Goal: Information Seeking & Learning: Learn about a topic

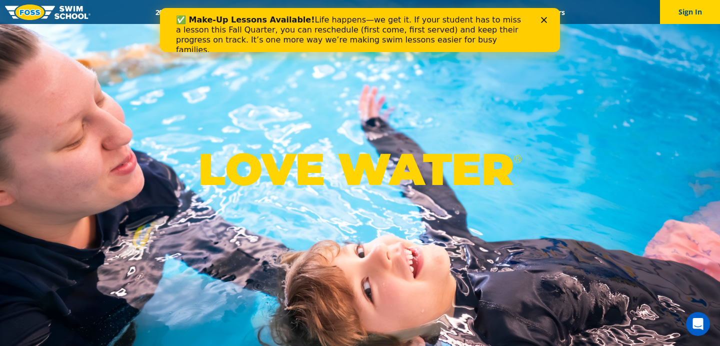
click at [544, 18] on icon "Close" at bounding box center [544, 20] width 6 height 6
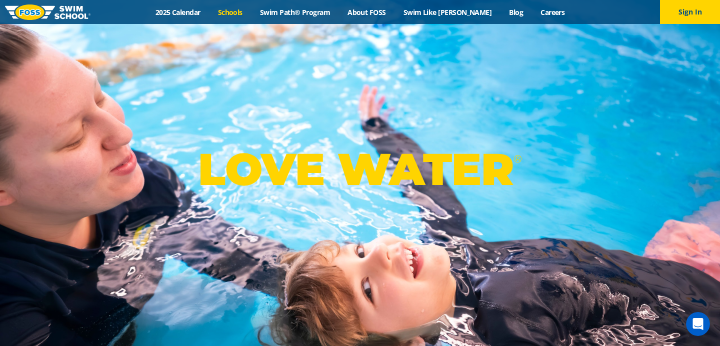
click at [242, 11] on link "Schools" at bounding box center [230, 11] width 42 height 9
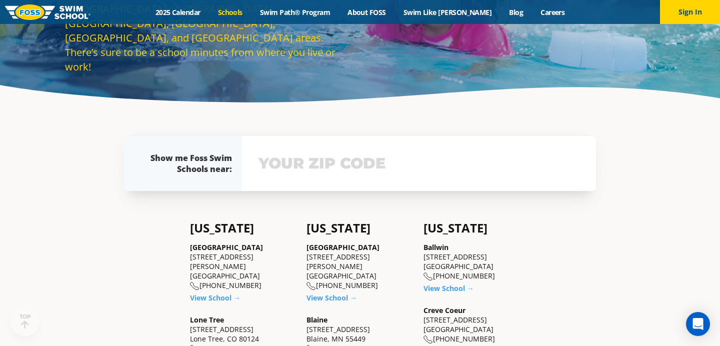
scroll to position [132, 0]
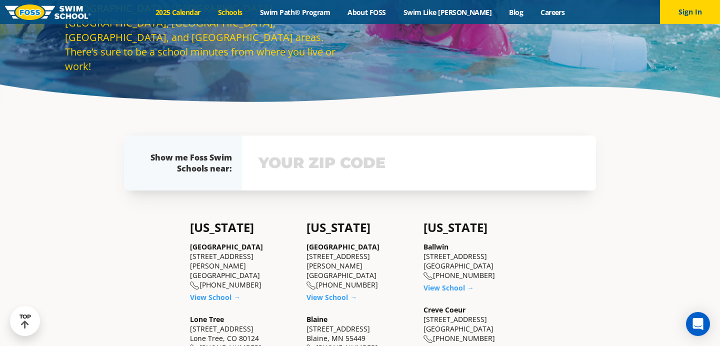
click at [201, 9] on link "2025 Calendar" at bounding box center [177, 11] width 62 height 9
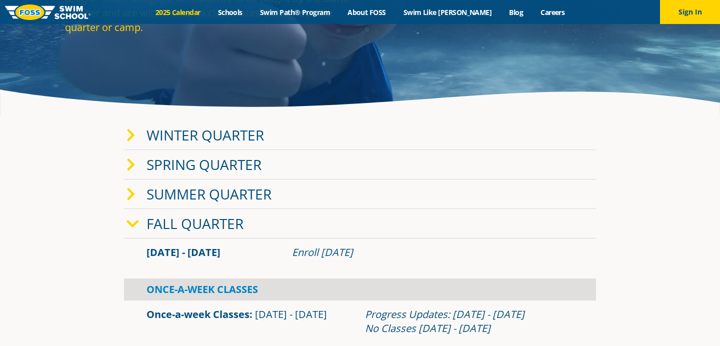
scroll to position [137, 0]
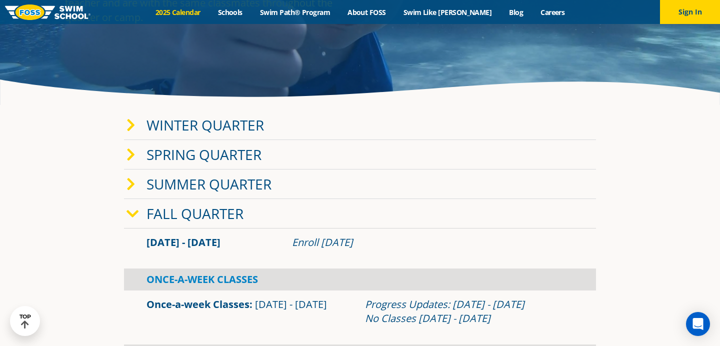
click at [218, 128] on link "Winter Quarter" at bounding box center [204, 124] width 117 height 19
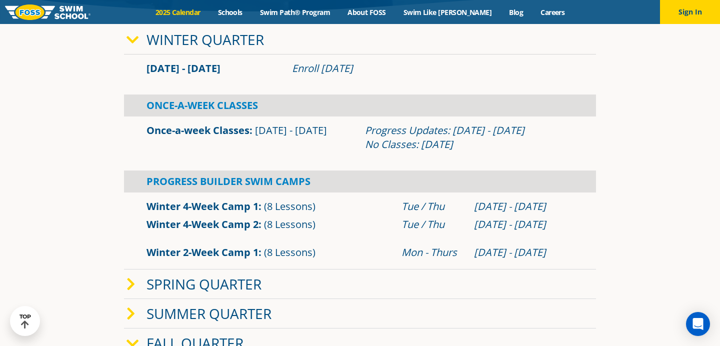
scroll to position [222, 0]
